Goal: Task Accomplishment & Management: Use online tool/utility

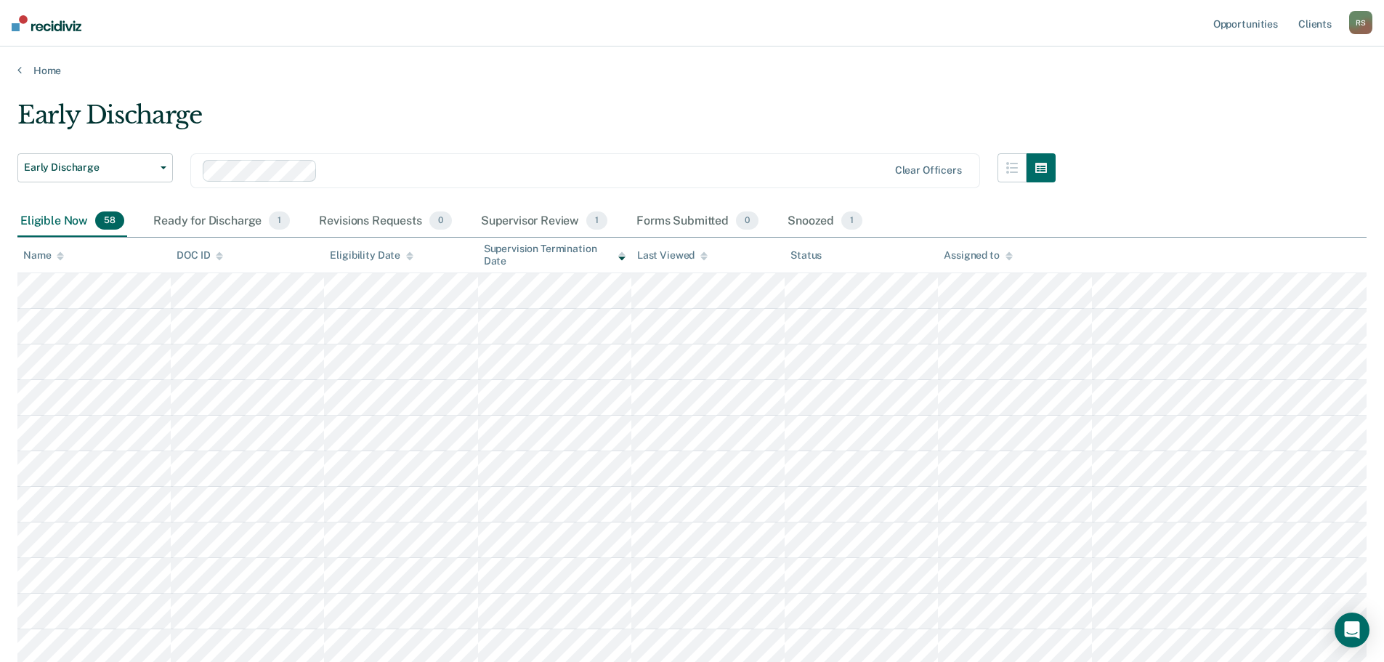
click at [727, 128] on div "Early Discharge" at bounding box center [536, 120] width 1038 height 41
click at [727, 116] on div "Early Discharge" at bounding box center [536, 120] width 1038 height 41
click at [226, 222] on div "Ready for Discharge 1" at bounding box center [221, 222] width 142 height 32
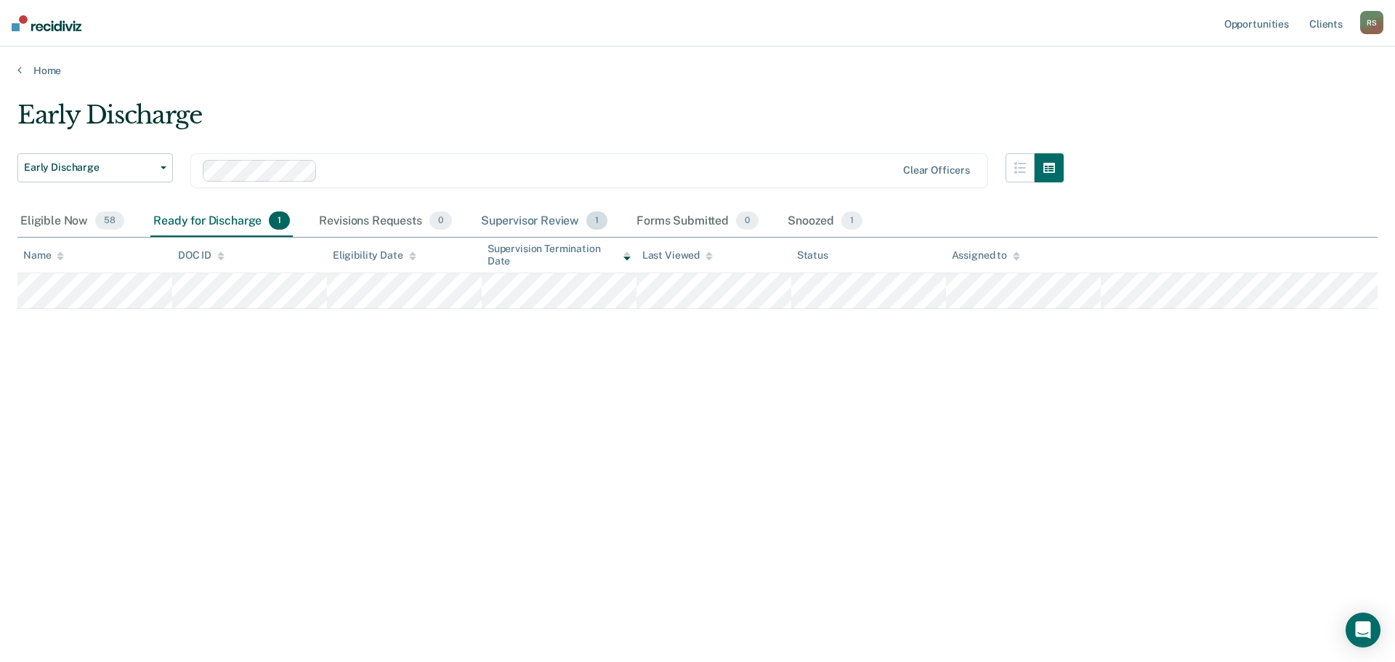
click at [573, 220] on div "Supervisor Review 1" at bounding box center [544, 222] width 133 height 32
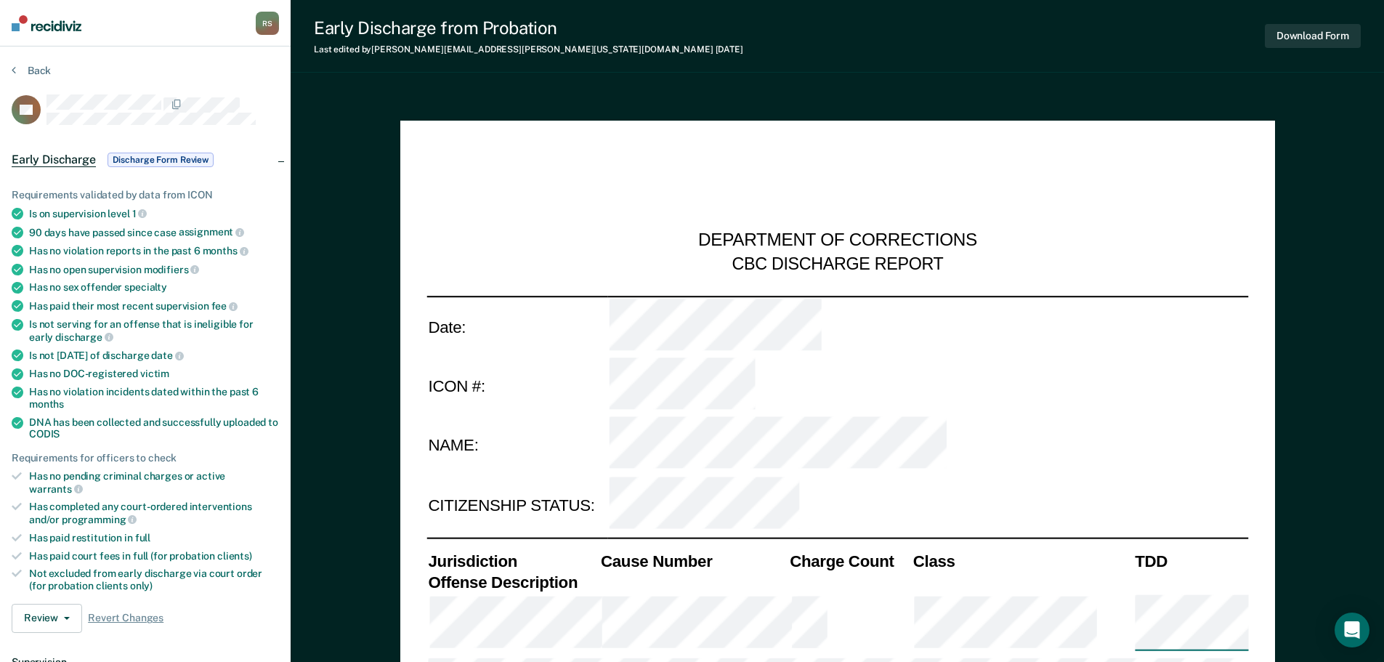
type textarea "x"
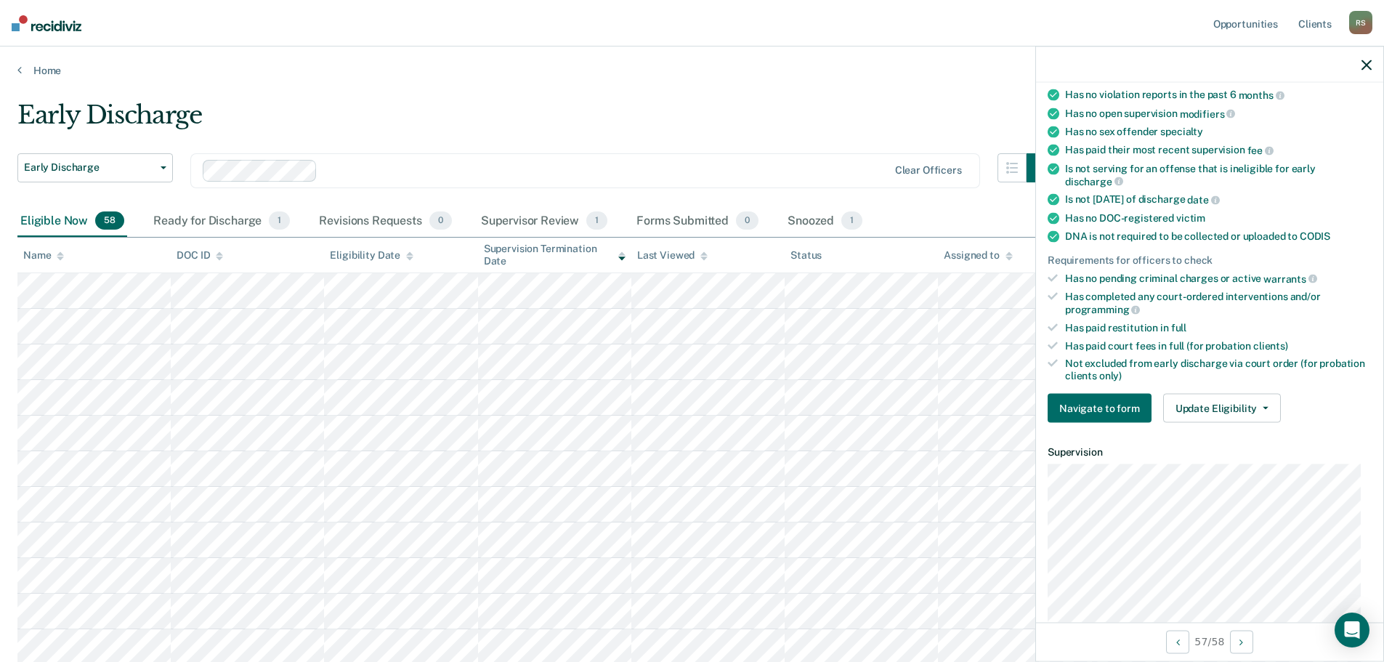
scroll to position [218, 0]
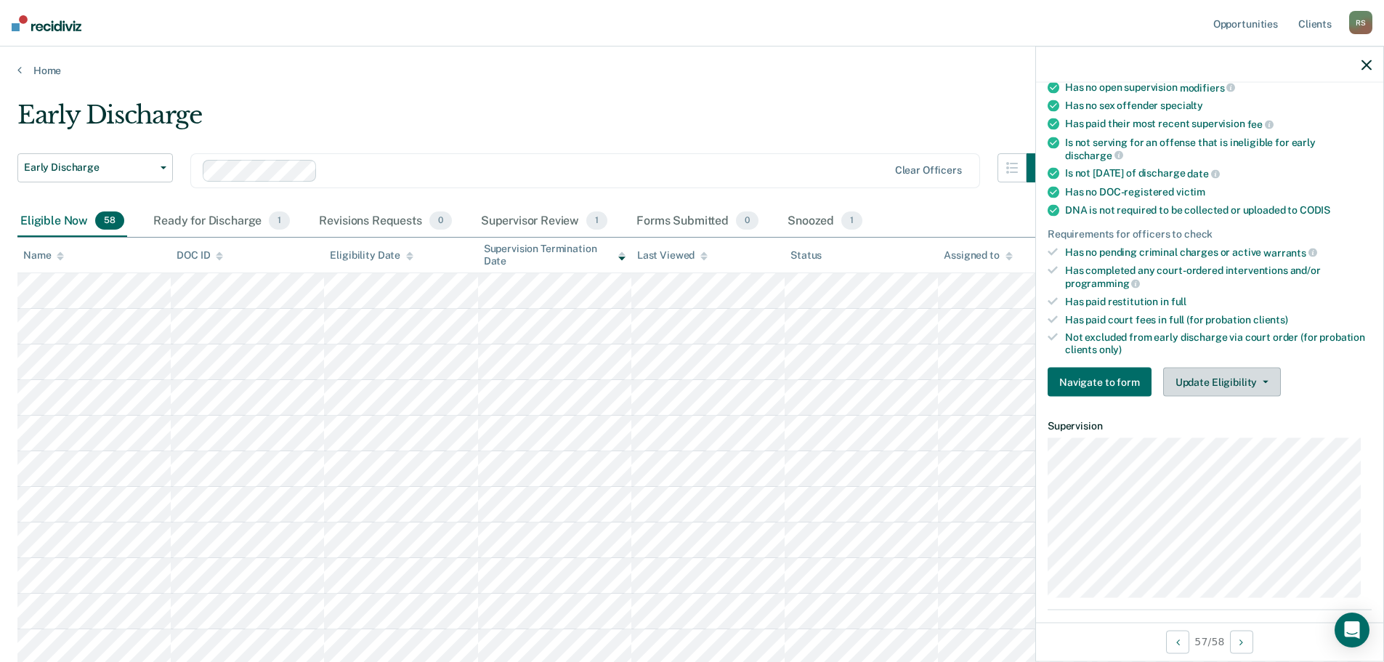
click at [1240, 381] on button "Update Eligibility" at bounding box center [1222, 382] width 118 height 29
click at [1219, 298] on div "Has paid restitution in full" at bounding box center [1218, 301] width 307 height 12
click at [1232, 380] on button "Update Eligibility" at bounding box center [1222, 382] width 118 height 29
